Goal: Information Seeking & Learning: Learn about a topic

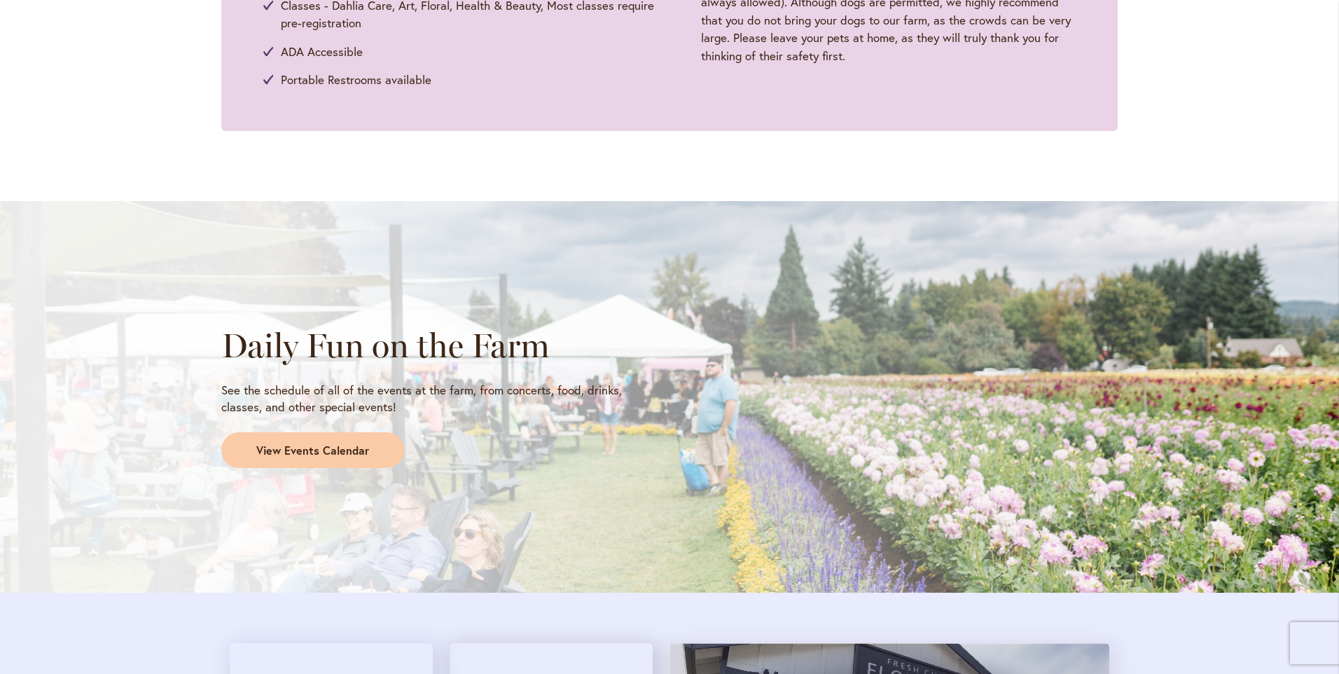
scroll to position [981, 0]
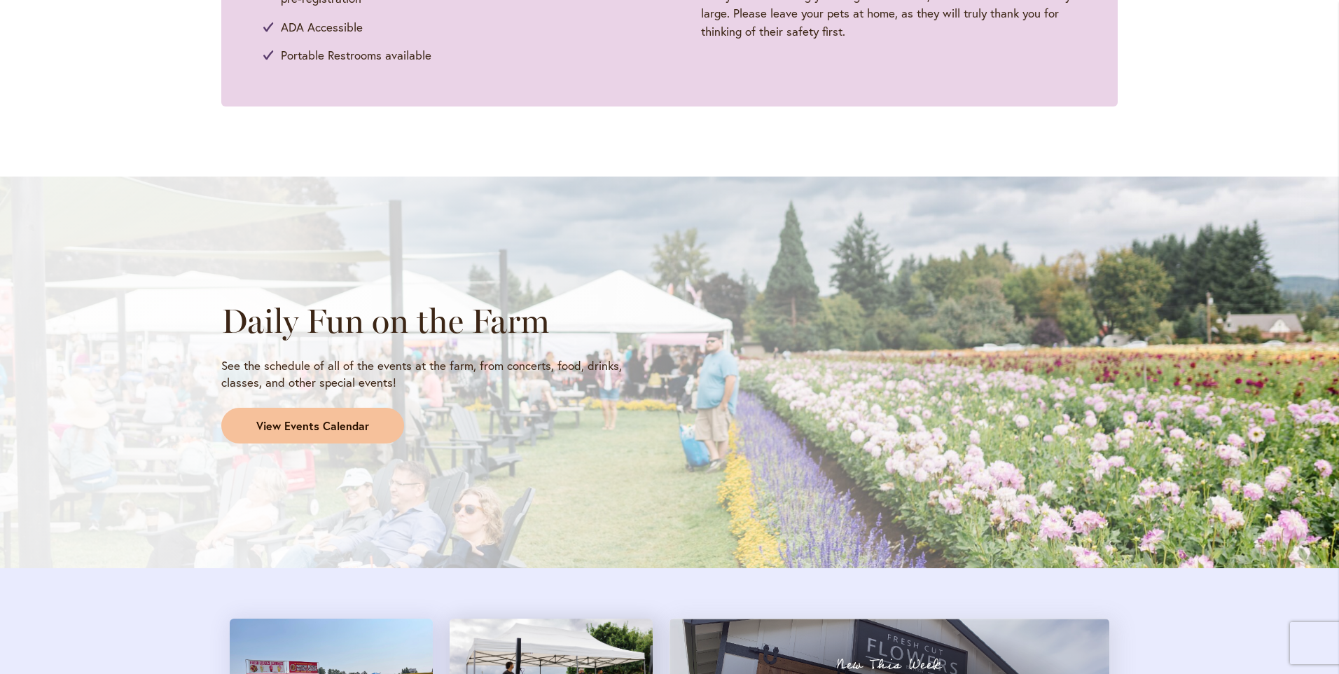
click at [296, 438] on link "View Events Calendar" at bounding box center [312, 426] width 183 height 36
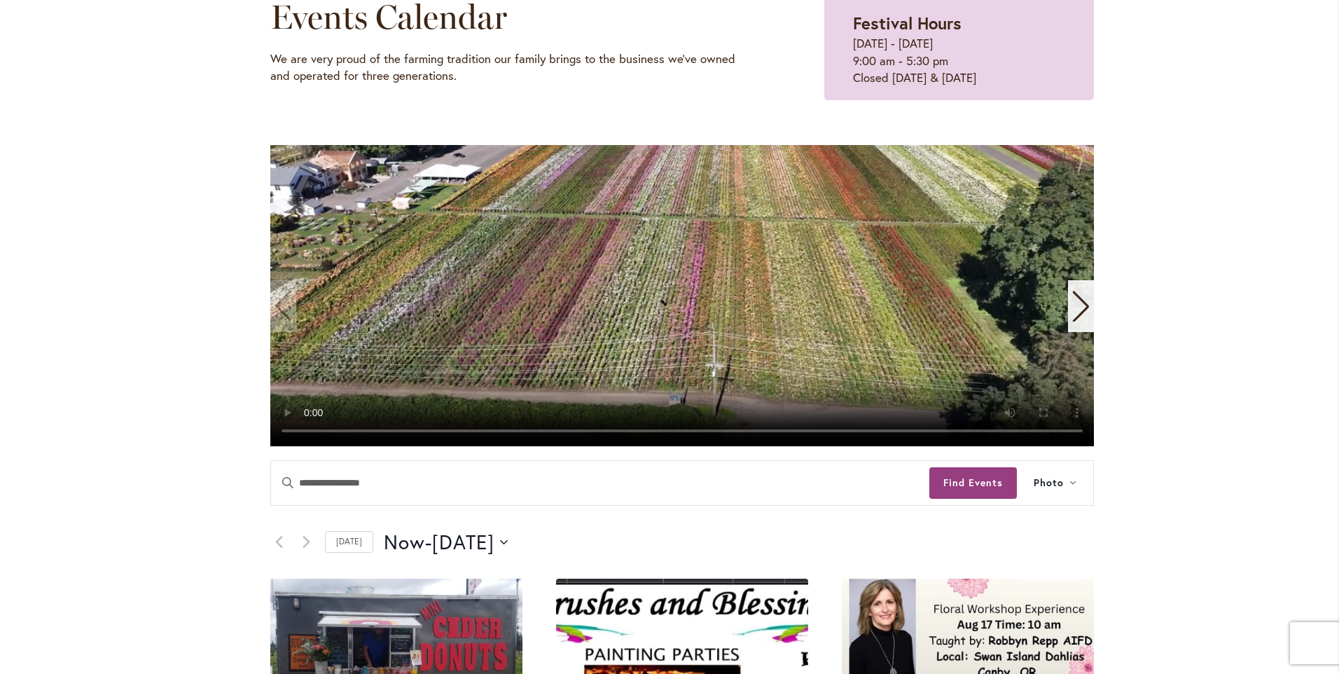
scroll to position [280, 0]
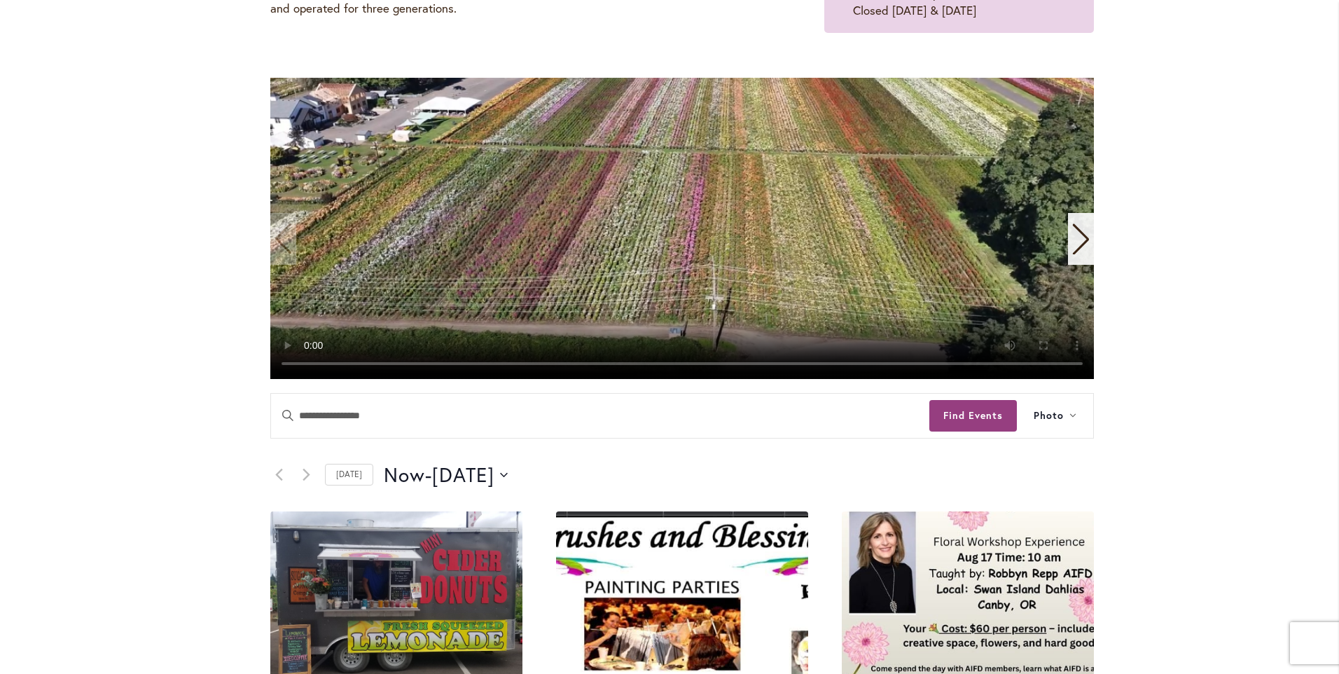
click at [559, 146] on video "1 / 11" at bounding box center [682, 228] width 824 height 301
click at [976, 416] on button "Find Events" at bounding box center [973, 416] width 88 height 32
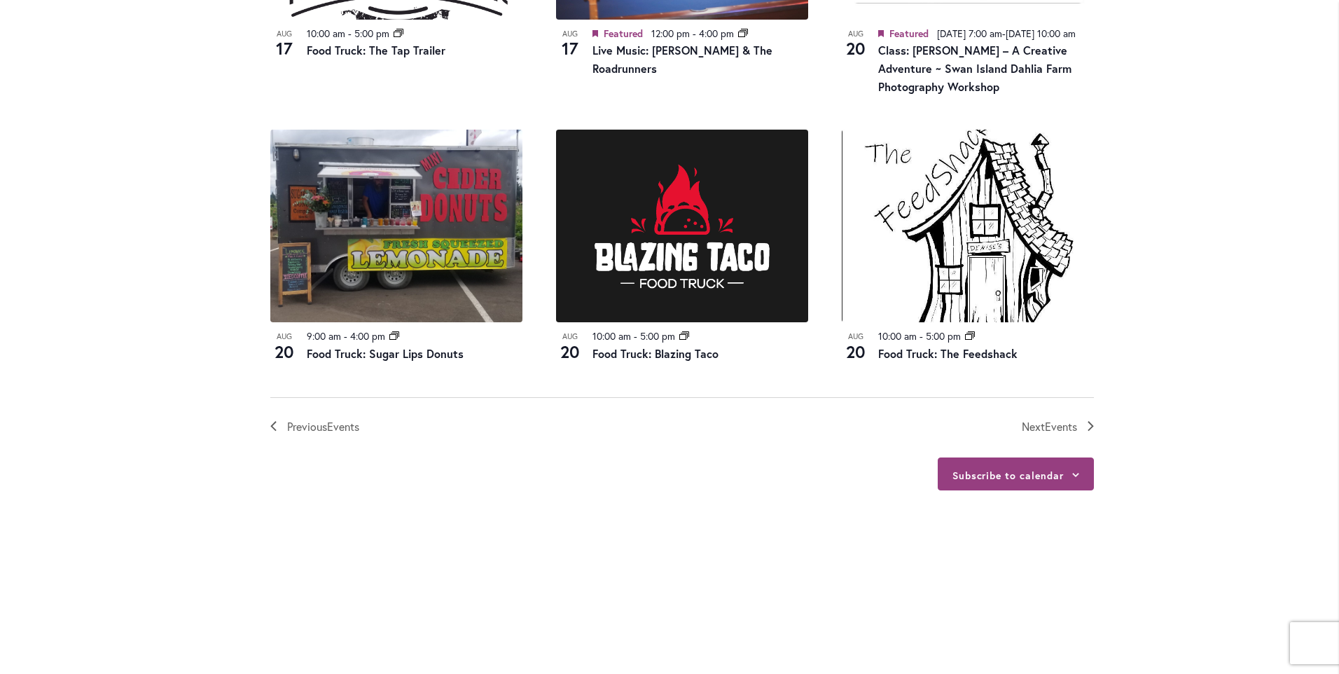
scroll to position [1541, 0]
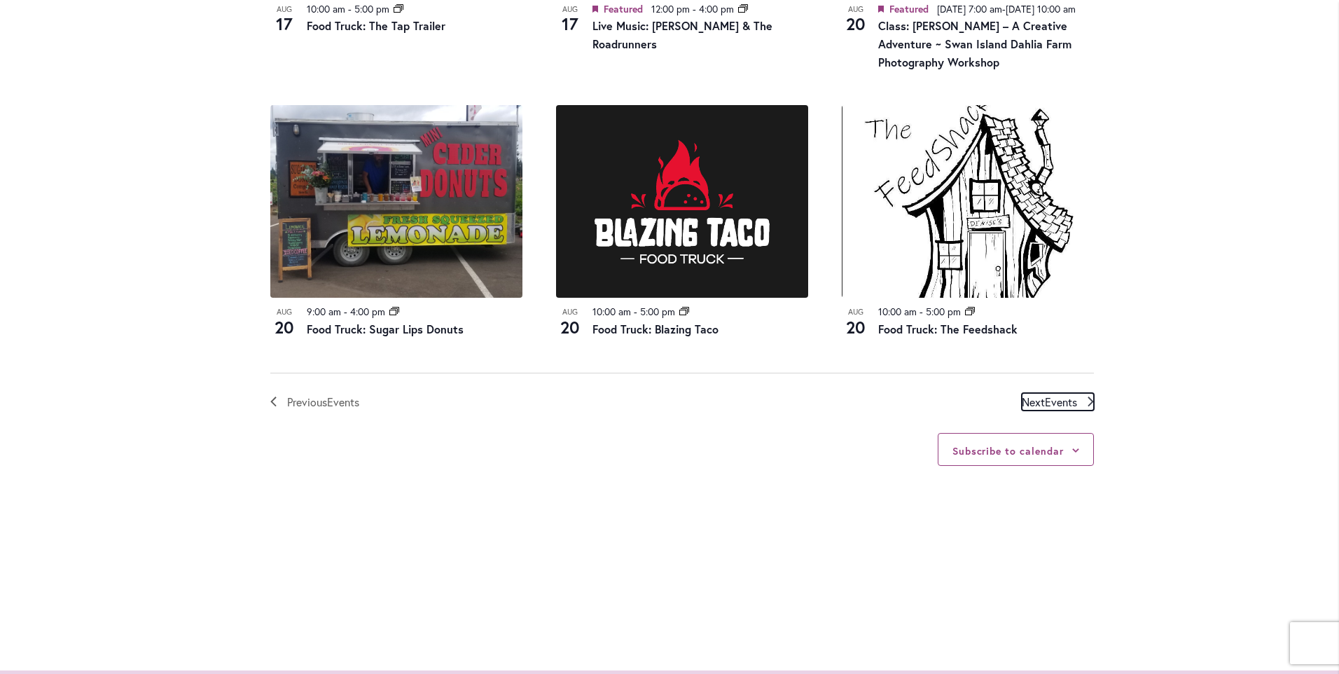
click at [1045, 409] on span "Events" at bounding box center [1061, 401] width 32 height 15
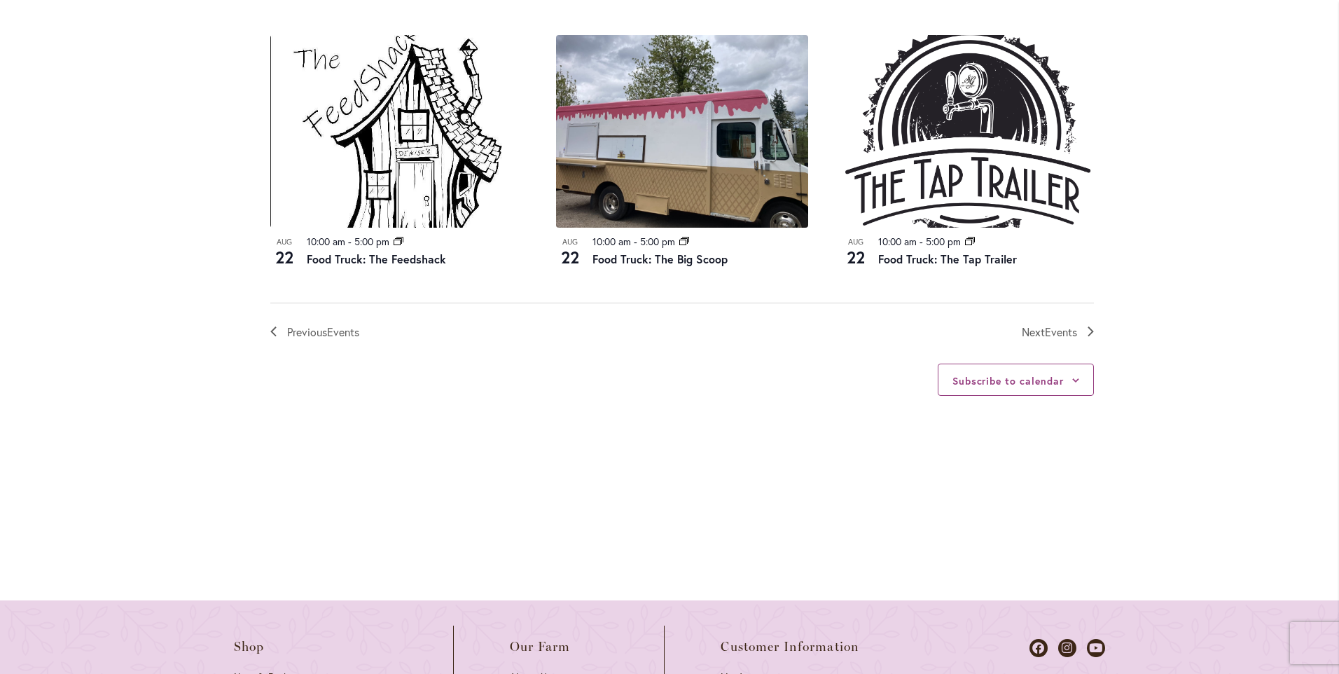
scroll to position [1611, 0]
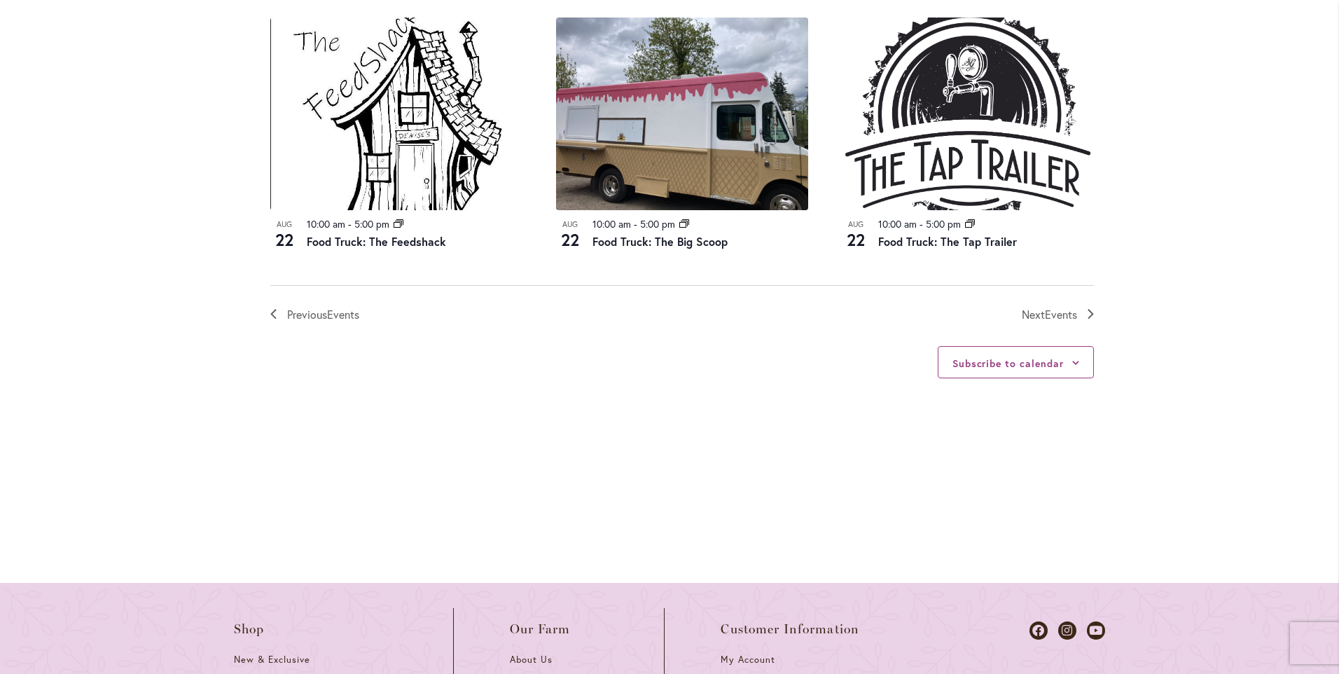
click at [1053, 285] on nav "Previous Events Today Next Events" at bounding box center [682, 304] width 824 height 39
click at [1053, 307] on span "Events" at bounding box center [1061, 314] width 32 height 15
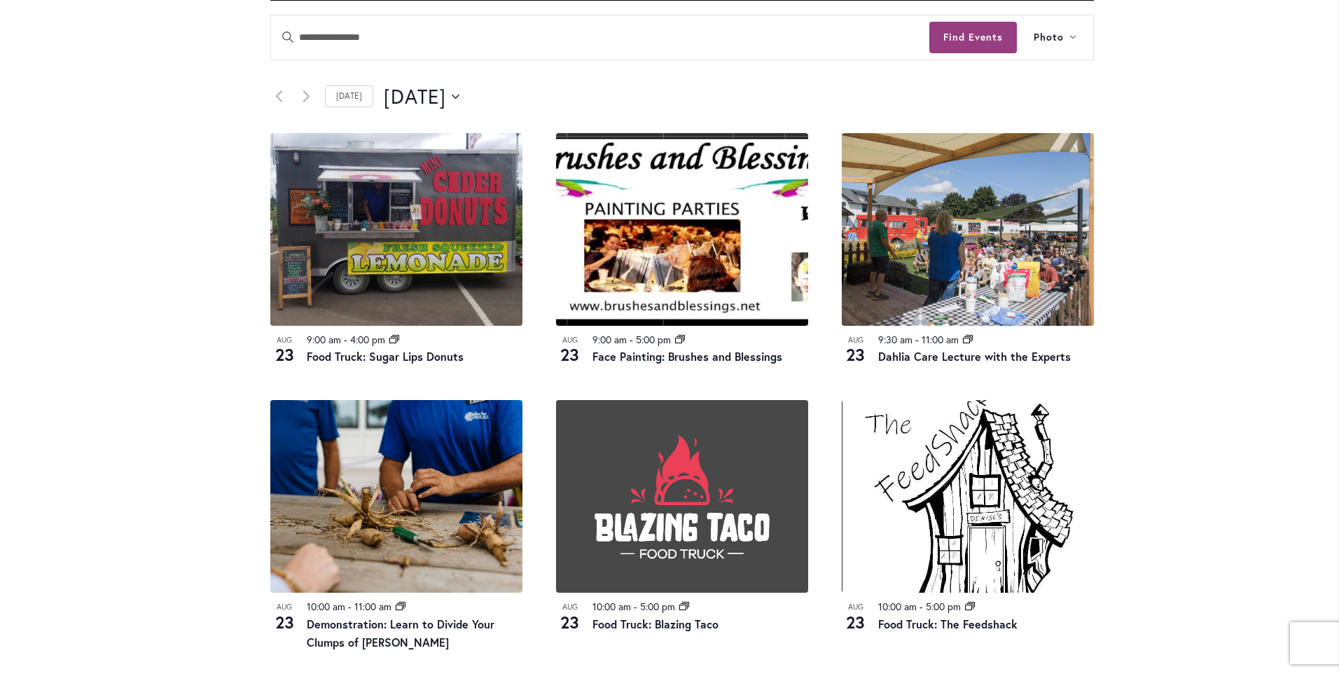
scroll to position [490, 0]
